Goal: Transaction & Acquisition: Purchase product/service

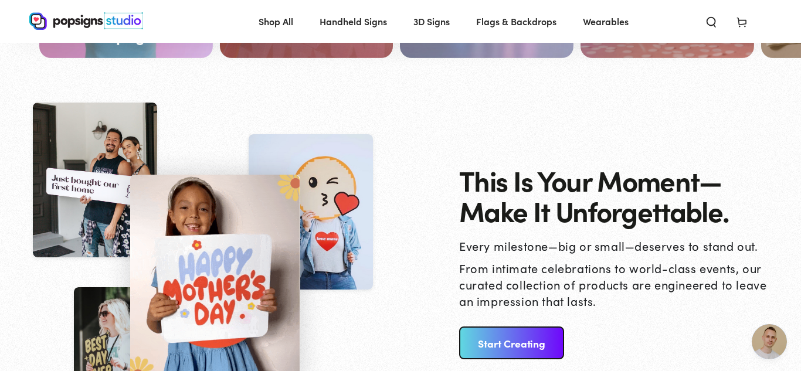
scroll to position [1248, 0]
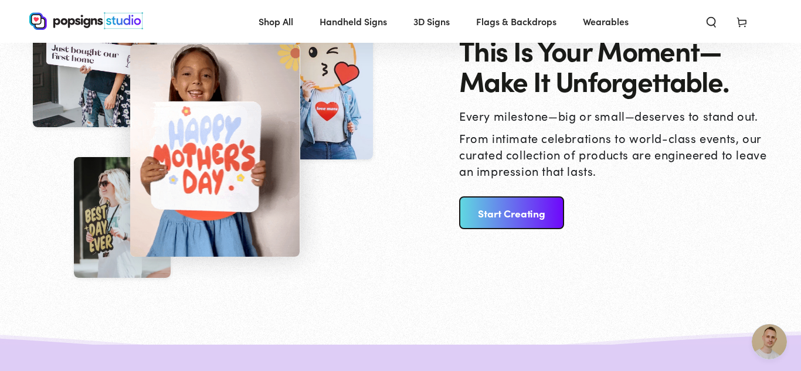
click at [527, 216] on link "Start Creating" at bounding box center [511, 212] width 105 height 33
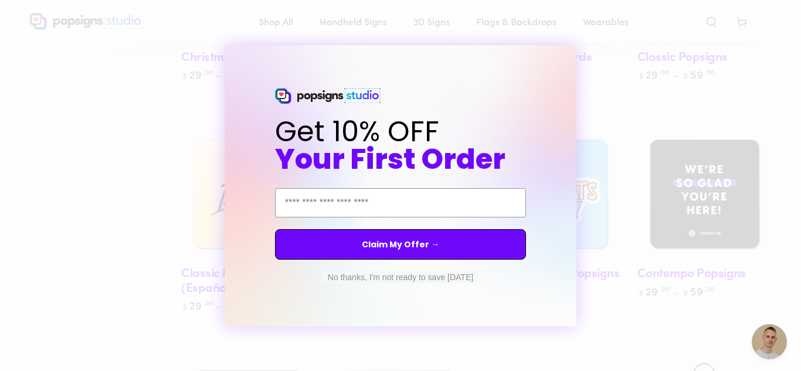
scroll to position [788, 0]
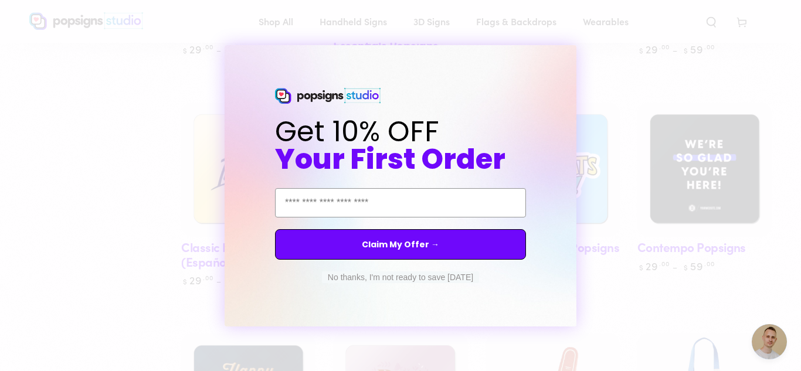
click at [430, 278] on button "No thanks, I'm not ready to save today" at bounding box center [400, 277] width 157 height 12
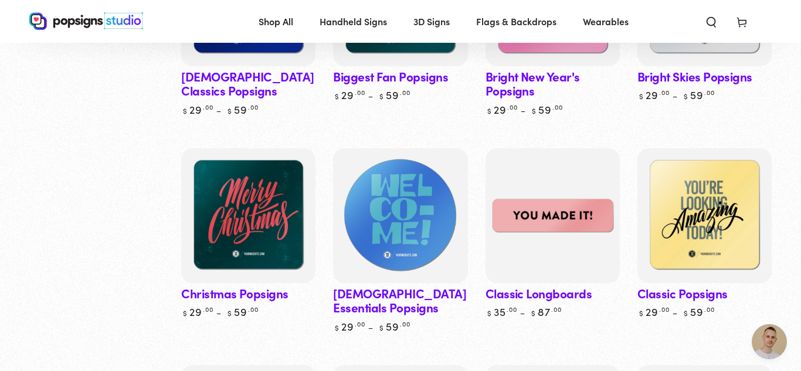
scroll to position [591, 0]
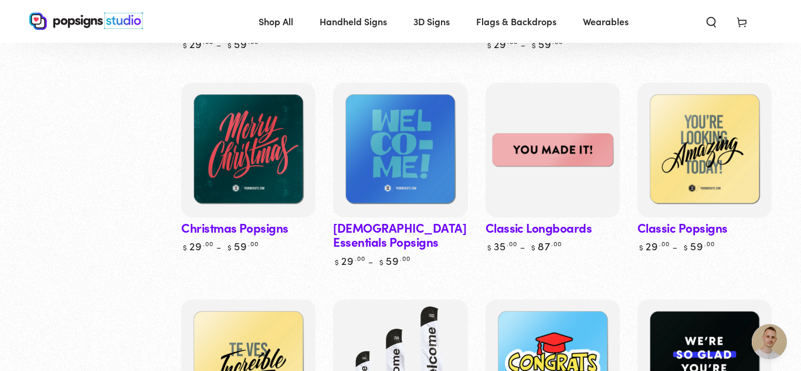
click at [373, 233] on link "[DEMOGRAPHIC_DATA] Essentials Popsigns" at bounding box center [400, 175] width 134 height 185
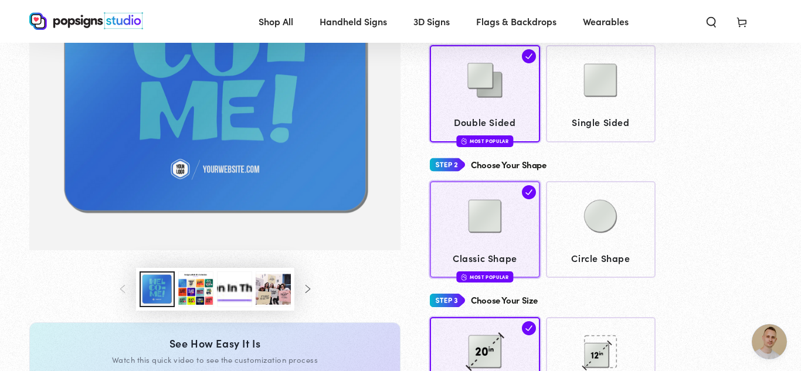
scroll to position [260, 0]
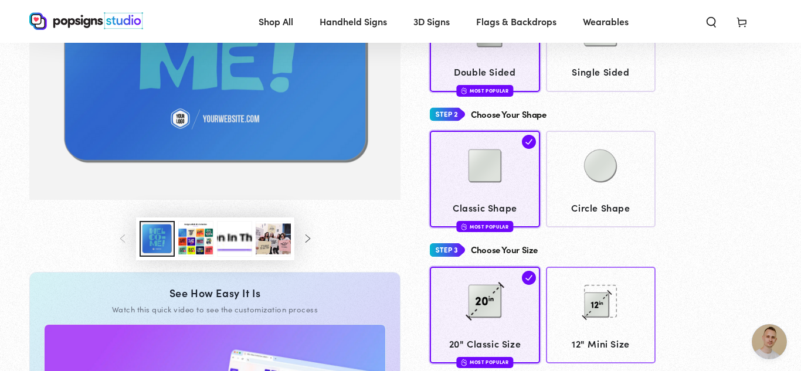
click at [594, 335] on span "12" Mini Size" at bounding box center [600, 343] width 99 height 17
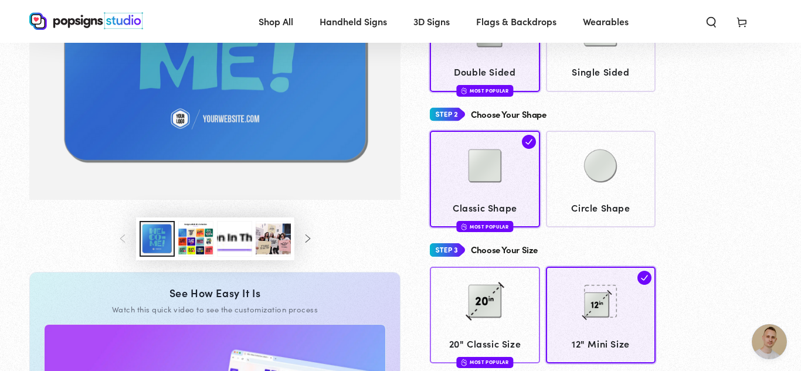
click at [456, 298] on img at bounding box center [485, 301] width 59 height 59
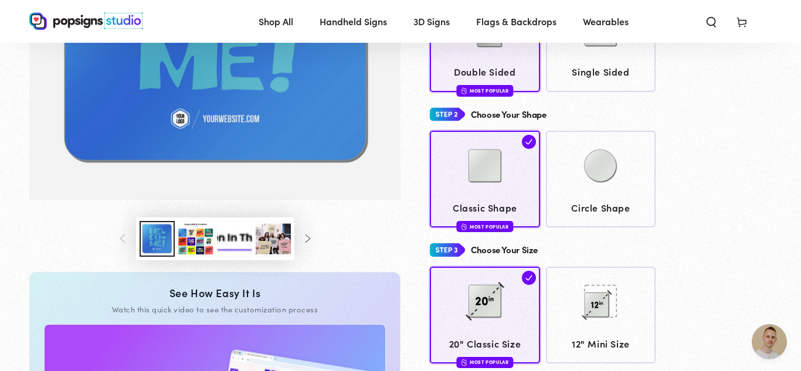
click at [283, 232] on button "Load image 5 in gallery view" at bounding box center [273, 239] width 35 height 36
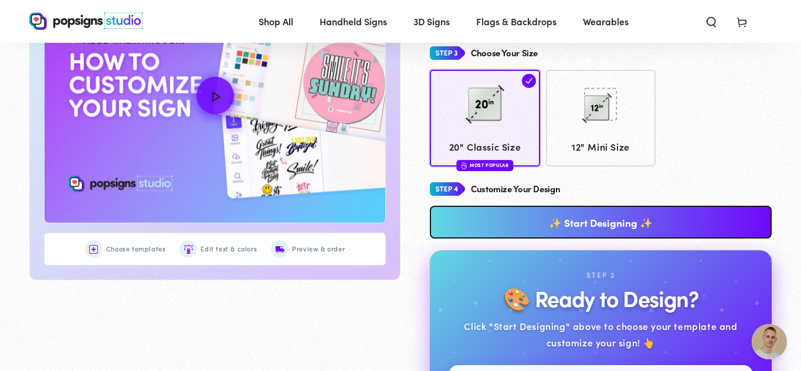
scroll to position [589, 0]
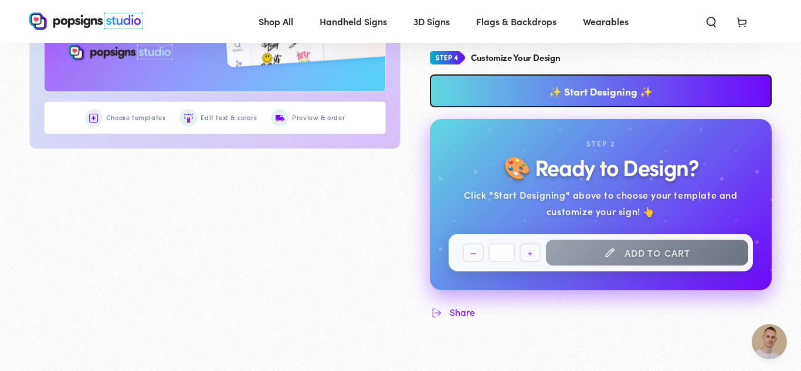
click at [561, 74] on link "✨ Start Designing ✨" at bounding box center [601, 90] width 342 height 33
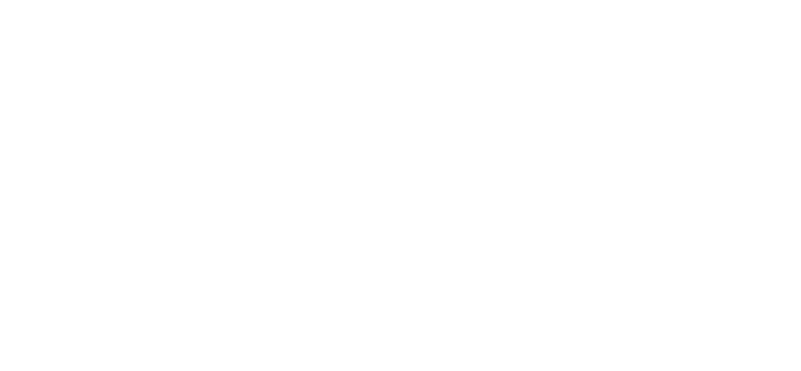
scroll to position [0, 0]
type textarea "An ancient tree with a door leading to a magical world"
